Goal: Navigation & Orientation: Find specific page/section

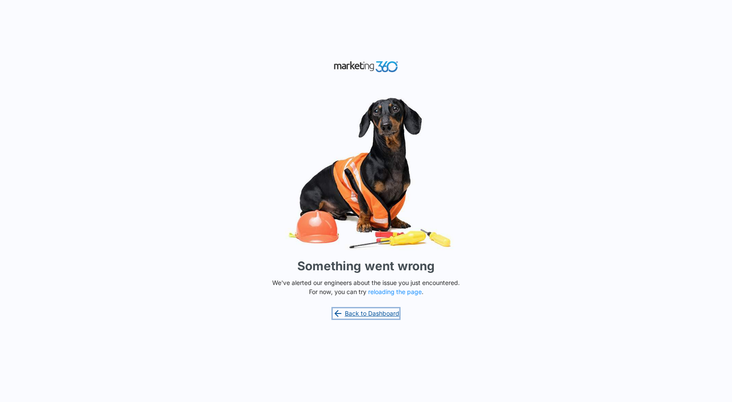
click at [386, 311] on link "Back to Dashboard" at bounding box center [366, 314] width 67 height 10
